Goal: Task Accomplishment & Management: Manage account settings

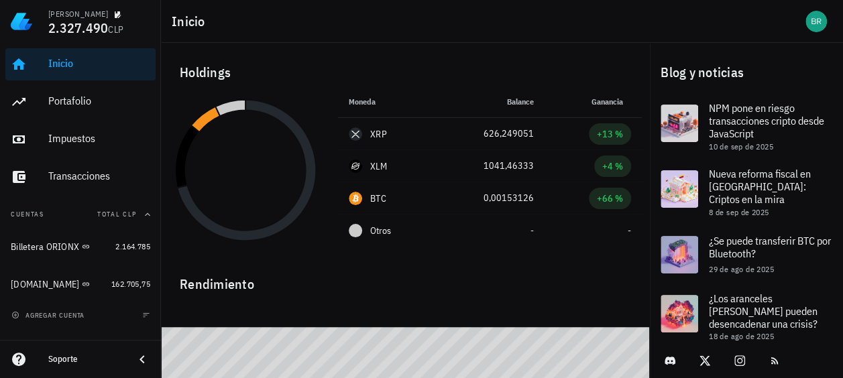
scroll to position [67, 0]
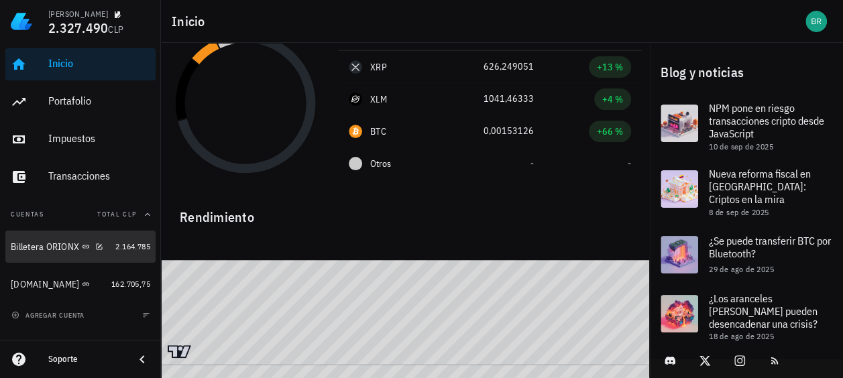
click at [48, 246] on div "Billetera ORIONX" at bounding box center [45, 247] width 68 height 11
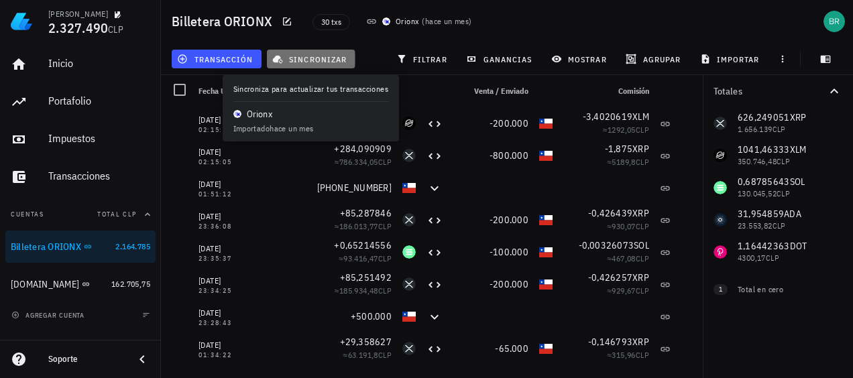
click at [311, 61] on span "sincronizar" at bounding box center [311, 59] width 72 height 11
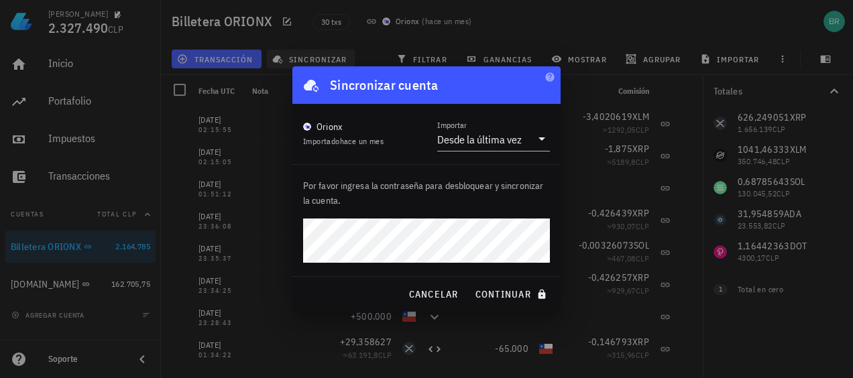
click at [470, 282] on button "continuar" at bounding box center [513, 294] width 86 height 24
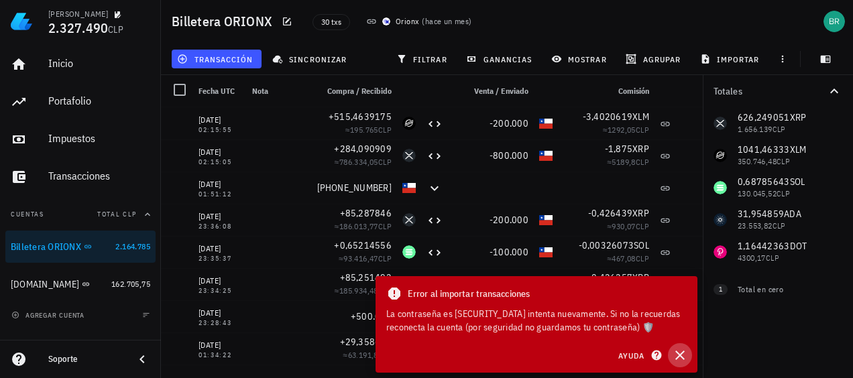
click at [682, 358] on icon "button" at bounding box center [680, 356] width 16 height 16
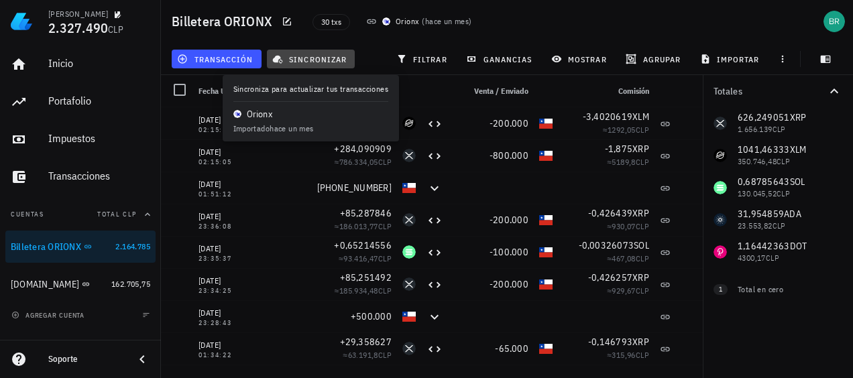
click at [308, 58] on span "sincronizar" at bounding box center [311, 59] width 72 height 11
click at [62, 315] on span "agregar cuenta" at bounding box center [49, 315] width 70 height 9
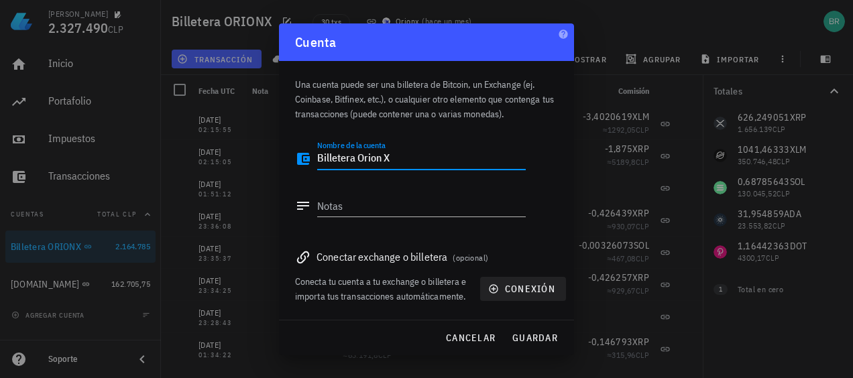
type textarea "Billetera Orion X"
click at [516, 290] on span "conexión" at bounding box center [523, 289] width 64 height 12
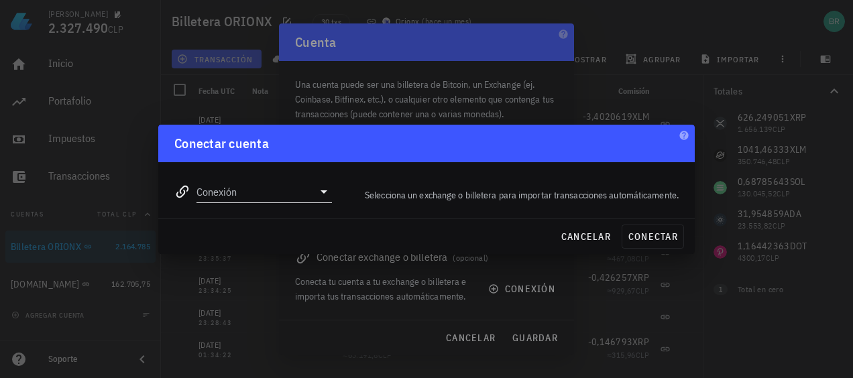
click at [318, 191] on icon at bounding box center [324, 192] width 16 height 16
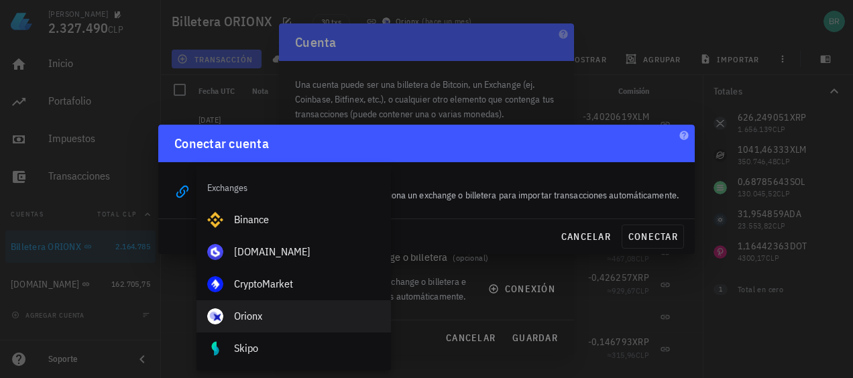
click at [257, 311] on div "Orionx" at bounding box center [307, 316] width 146 height 13
type input "Orionx"
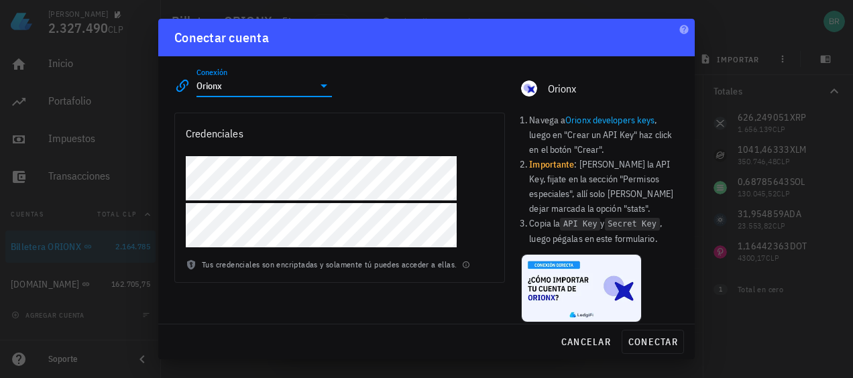
click at [670, 31] on div "Conectar cuenta" at bounding box center [426, 38] width 537 height 38
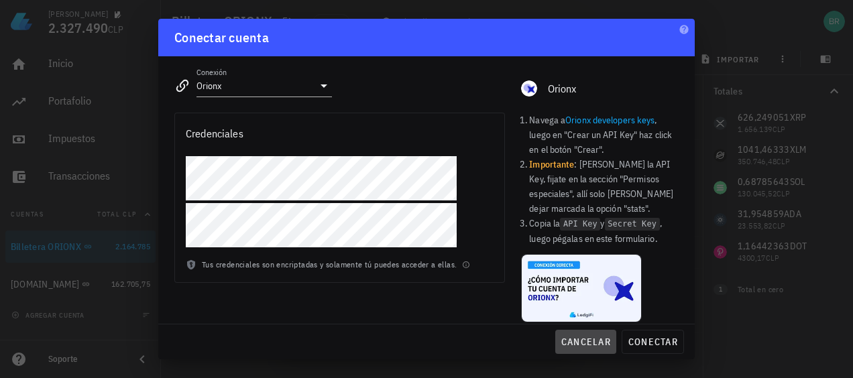
click at [587, 341] on span "cancelar" at bounding box center [586, 342] width 50 height 12
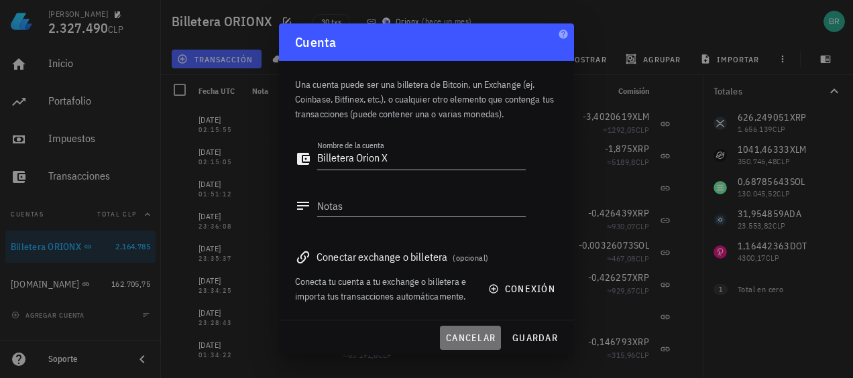
click at [470, 339] on span "cancelar" at bounding box center [470, 338] width 50 height 12
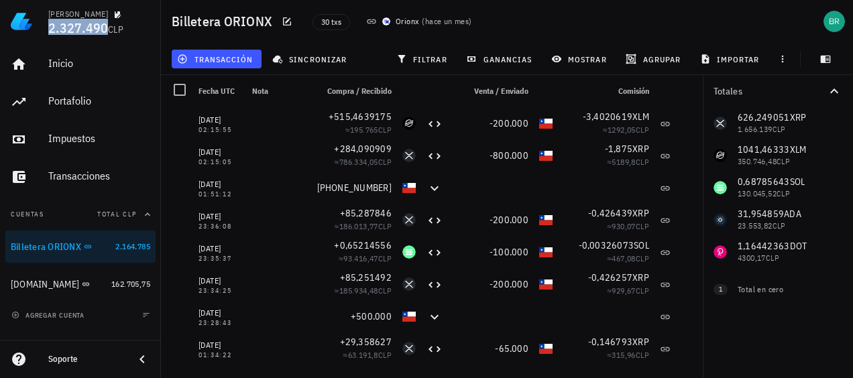
click at [93, 24] on span "2.327.490" at bounding box center [78, 28] width 60 height 18
drag, startPoint x: 93, startPoint y: 24, endPoint x: 62, endPoint y: 9, distance: 34.2
click at [62, 8] on div "Bruno Silva 2.327.490 CLP" at bounding box center [99, 21] width 102 height 43
